Goal: Navigation & Orientation: Find specific page/section

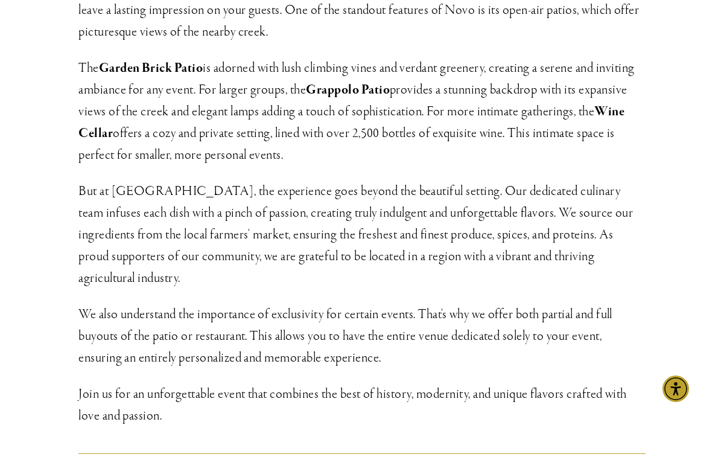
scroll to position [488, 0]
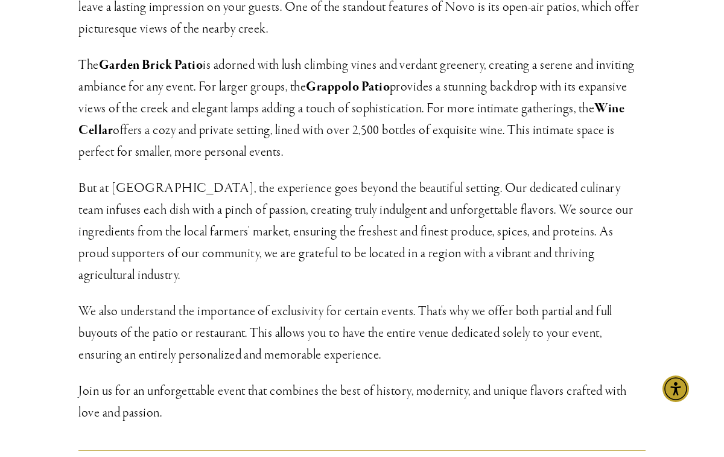
click at [346, 78] on strong "Grappolo Patio" at bounding box center [348, 86] width 84 height 17
click at [339, 78] on strong "Grappolo Patio" at bounding box center [348, 86] width 84 height 17
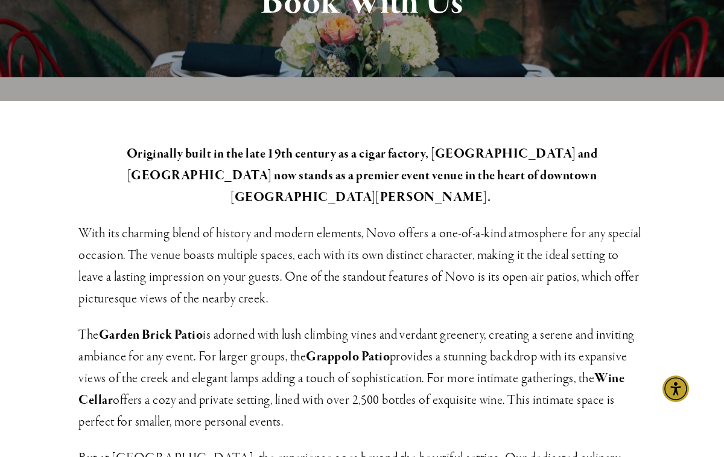
scroll to position [0, 0]
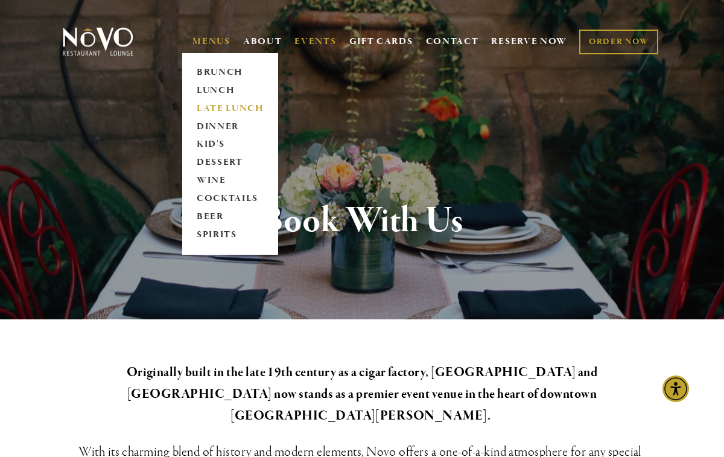
click at [216, 107] on link "LATE LUNCH" at bounding box center [229, 109] width 75 height 18
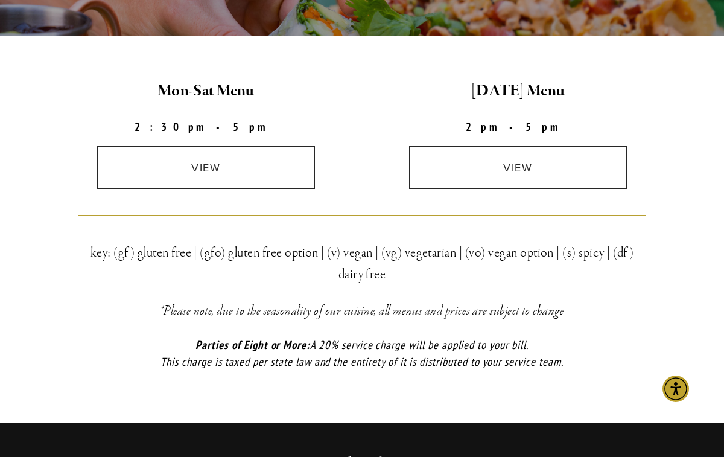
scroll to position [328, 0]
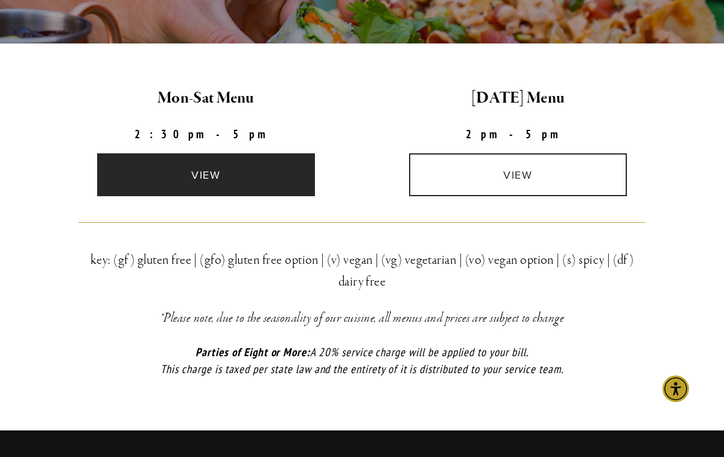
click at [221, 170] on link "view" at bounding box center [206, 174] width 218 height 43
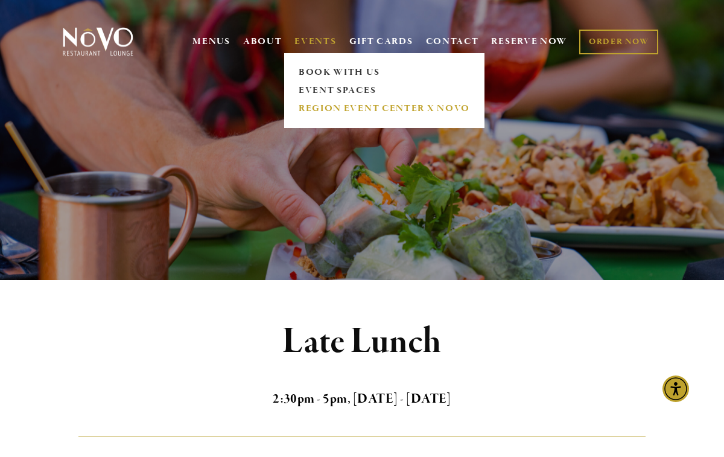
click at [310, 106] on link "REGION EVENT CENTER x NOVO" at bounding box center [383, 109] width 179 height 18
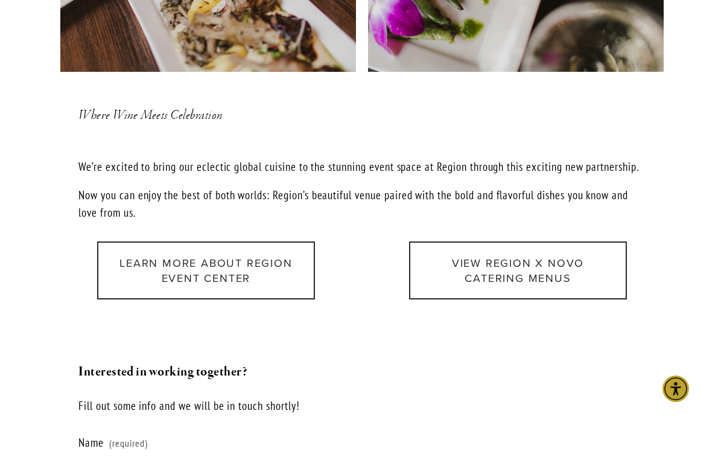
scroll to position [1308, 0]
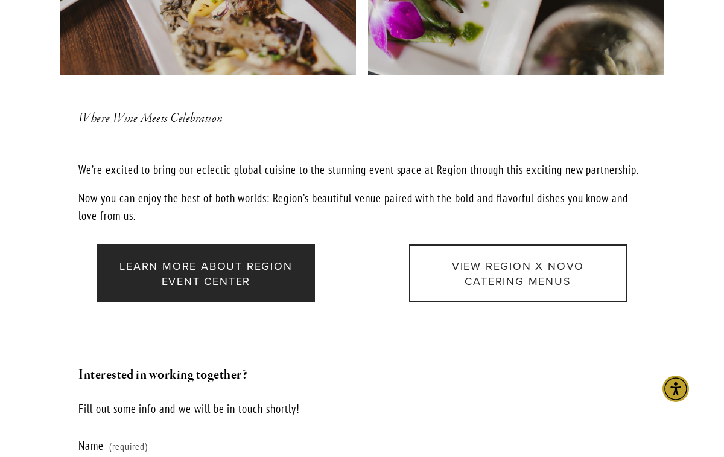
click at [198, 283] on link "Learn more about Region Event Center" at bounding box center [206, 273] width 218 height 58
